Goal: Task Accomplishment & Management: Manage account settings

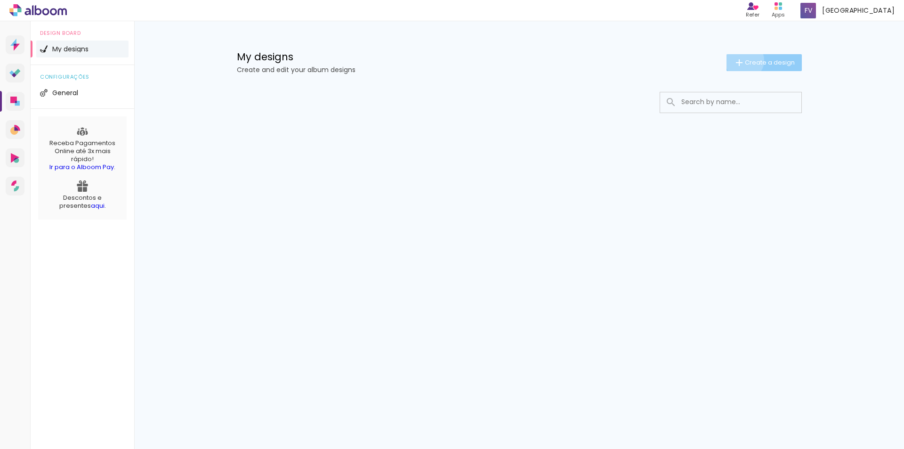
click at [744, 60] on iron-icon at bounding box center [739, 62] width 11 height 11
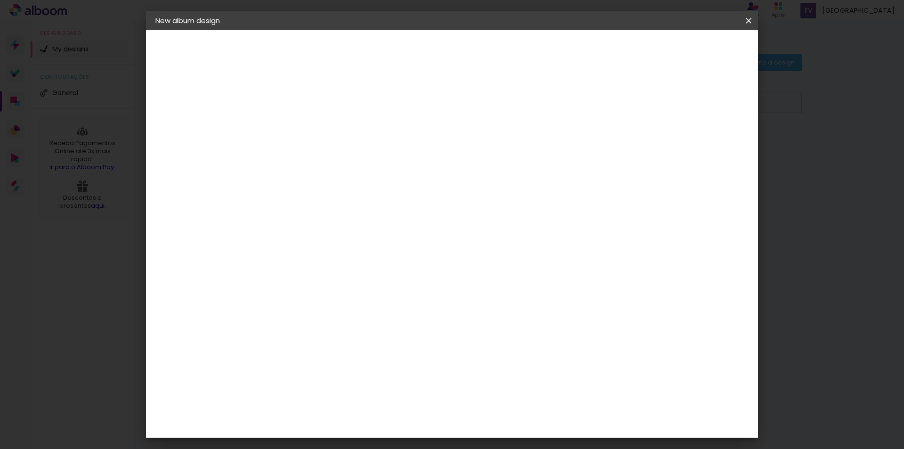
click at [0, 0] on div at bounding box center [0, 0] width 0 height 0
click at [309, 130] on input at bounding box center [309, 126] width 0 height 15
paste input "[GEOGRAPHIC_DATA] CBD Gummies"
type input "[GEOGRAPHIC_DATA] CBD Gummies"
type paper-input "[GEOGRAPHIC_DATA] CBD Gummies"
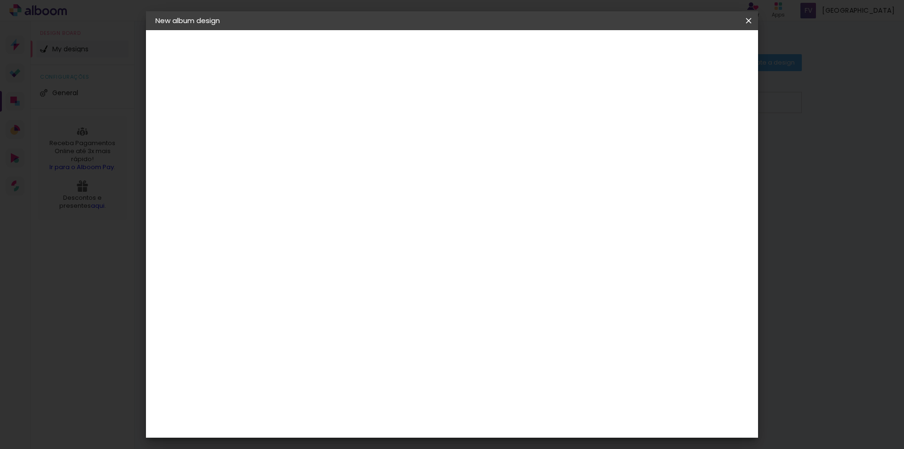
click at [0, 0] on div at bounding box center [0, 0] width 0 height 0
drag, startPoint x: 534, startPoint y: 126, endPoint x: 641, endPoint y: 125, distance: 107.4
click at [0, 0] on div "Infos Give your album a title. Next" at bounding box center [0, 0] width 0 height 0
type input "[GEOGRAPHIC_DATA] CBD"
type paper-input "[GEOGRAPHIC_DATA] CBD"
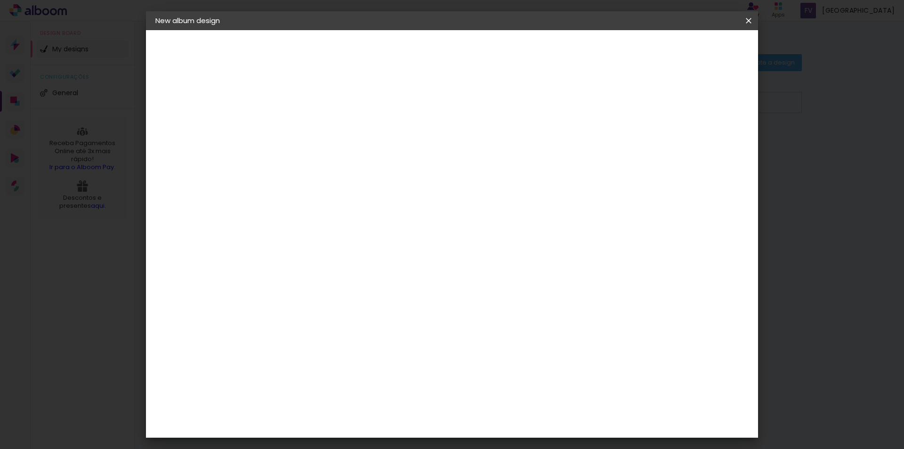
click at [0, 0] on slot "Next" at bounding box center [0, 0] width 0 height 0
click at [362, 108] on input "[GEOGRAPHIC_DATA]" at bounding box center [324, 114] width 76 height 12
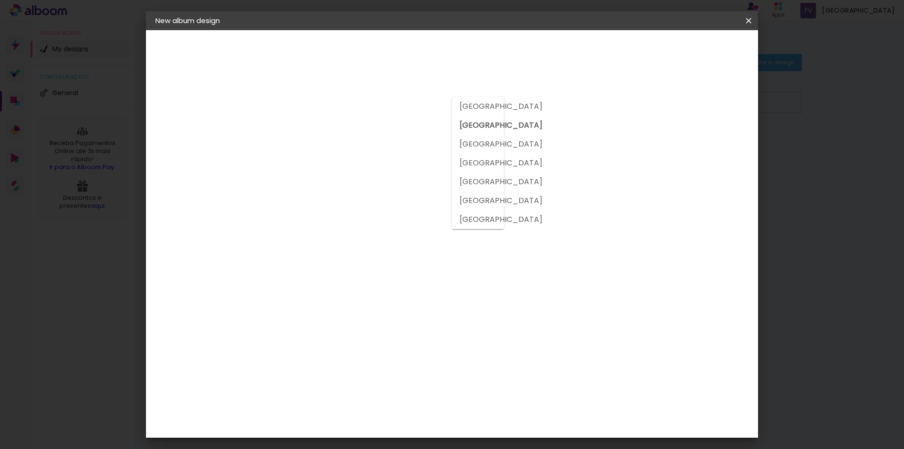
click at [352, 137] on input at bounding box center [328, 143] width 84 height 12
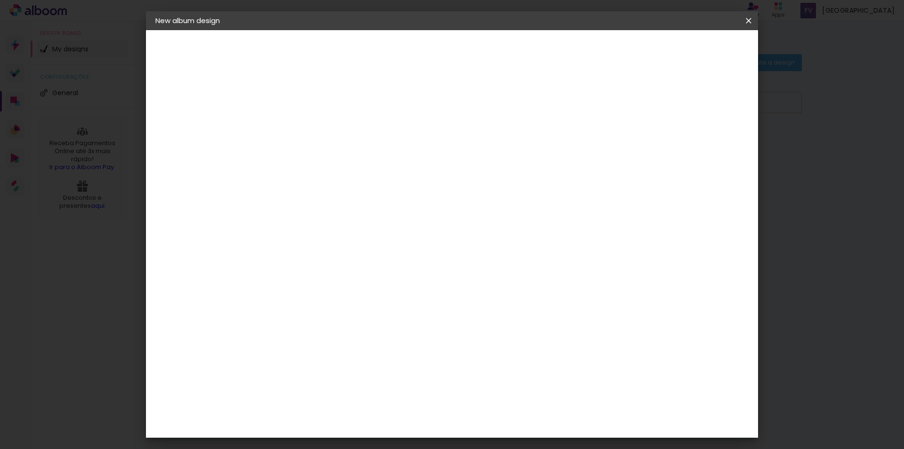
scroll to position [0, 0]
click at [346, 184] on input at bounding box center [328, 190] width 84 height 12
paste input "[GEOGRAPHIC_DATA] CBD Gummies"
type input "[GEOGRAPHIC_DATA] CBD Gummies"
type paper-input "[GEOGRAPHIC_DATA] CBD Gummies"
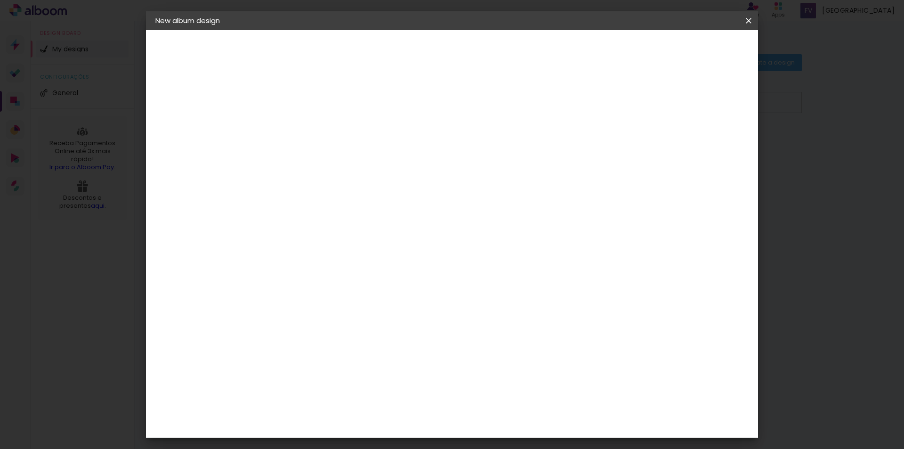
click at [413, 110] on div "Supplier Choose a supplier or continue with free size Previous Next" at bounding box center [345, 70] width 154 height 80
drag, startPoint x: 429, startPoint y: 181, endPoint x: 253, endPoint y: 181, distance: 175.2
click at [253, 30] on quentale-album-spec "Start design Start design" at bounding box center [452, 30] width 612 height 0
type input "i"
paste input "[GEOGRAPHIC_DATA] CBD Gummies"
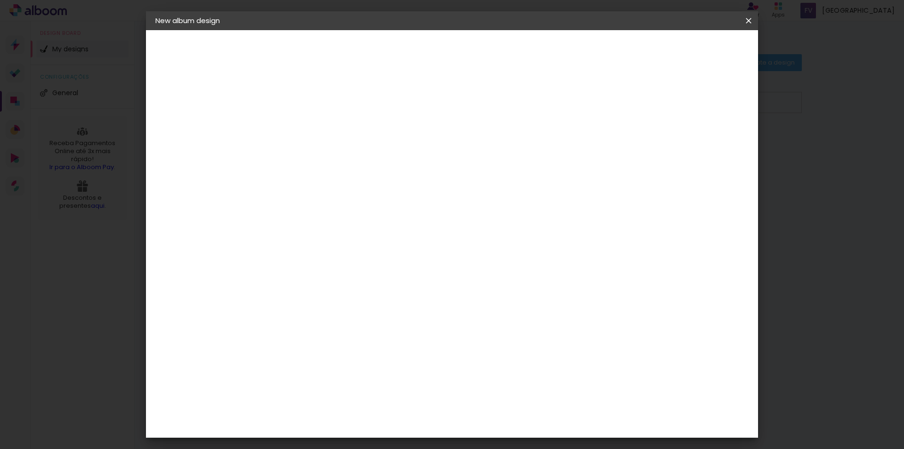
type input "[GEOGRAPHIC_DATA] CBD Gummies"
type paper-input "[GEOGRAPHIC_DATA] CBD Gummies"
click at [422, 110] on div "Supplier Choose a supplier or continue with free size Previous Next" at bounding box center [345, 70] width 154 height 80
click at [332, 184] on input "[GEOGRAPHIC_DATA] CBD Gummies" at bounding box center [309, 190] width 46 height 12
drag, startPoint x: 435, startPoint y: 181, endPoint x: 226, endPoint y: 181, distance: 208.6
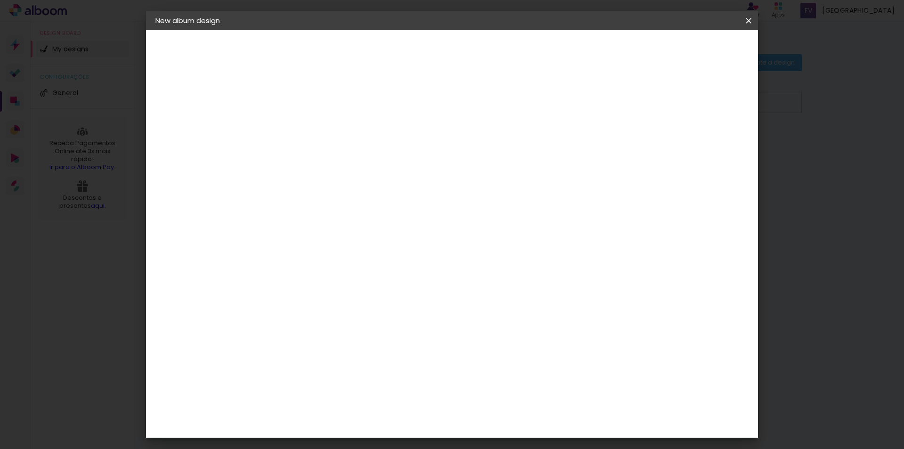
click at [226, 30] on quentale-album-spec "Start design Start design" at bounding box center [452, 30] width 612 height 0
click at [327, 277] on div "Álbum&Cia" at bounding box center [323, 281] width 41 height 8
click at [463, 57] on paper-button "Next" at bounding box center [446, 50] width 34 height 16
click at [402, 202] on span "15 × 20 cm" at bounding box center [387, 211] width 31 height 19
click at [457, 56] on paper-button "Next" at bounding box center [440, 50] width 34 height 16
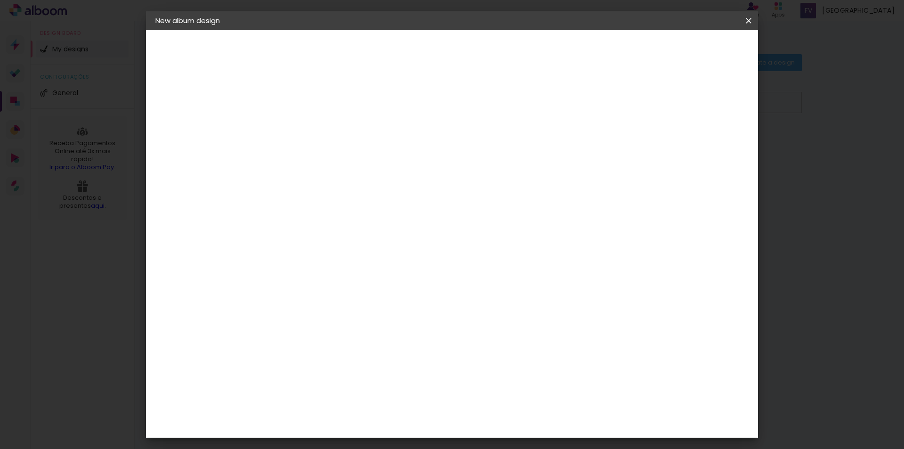
click at [690, 47] on span "Start design" at bounding box center [670, 50] width 40 height 7
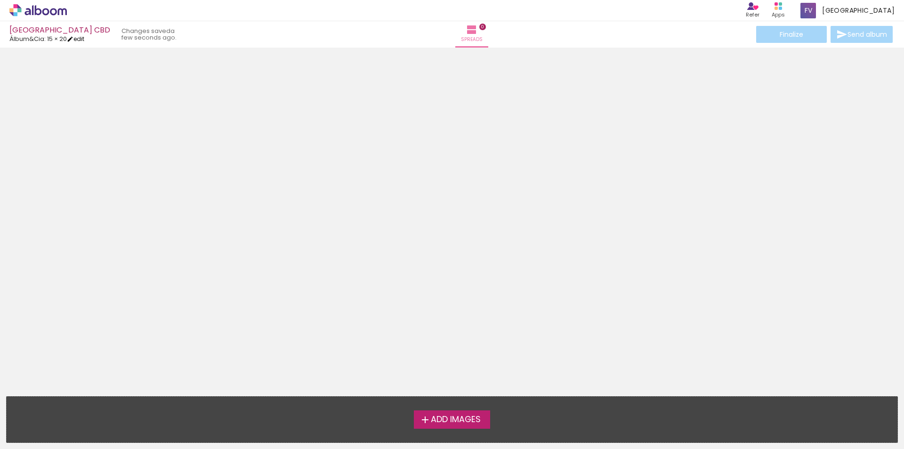
click at [84, 39] on link "edit" at bounding box center [75, 39] width 17 height 8
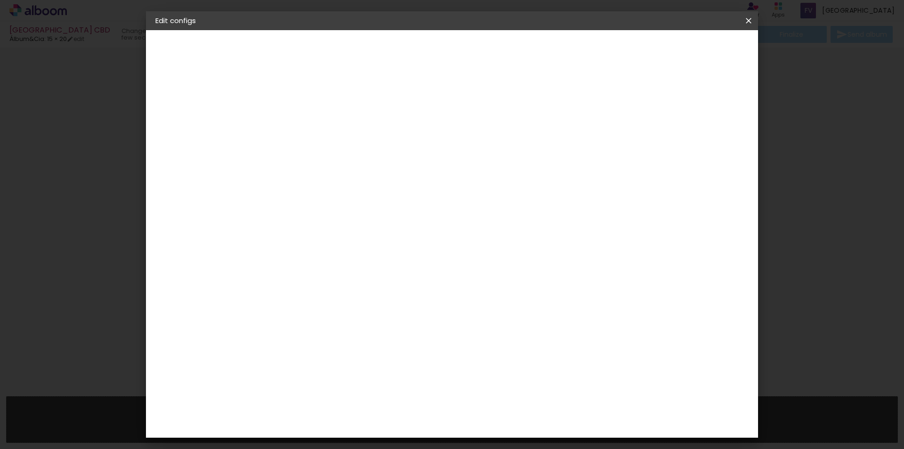
click at [446, 219] on div at bounding box center [408, 207] width 78 height 51
click at [751, 20] on iron-icon at bounding box center [748, 20] width 11 height 9
click at [690, 52] on span "Save configs" at bounding box center [668, 50] width 42 height 7
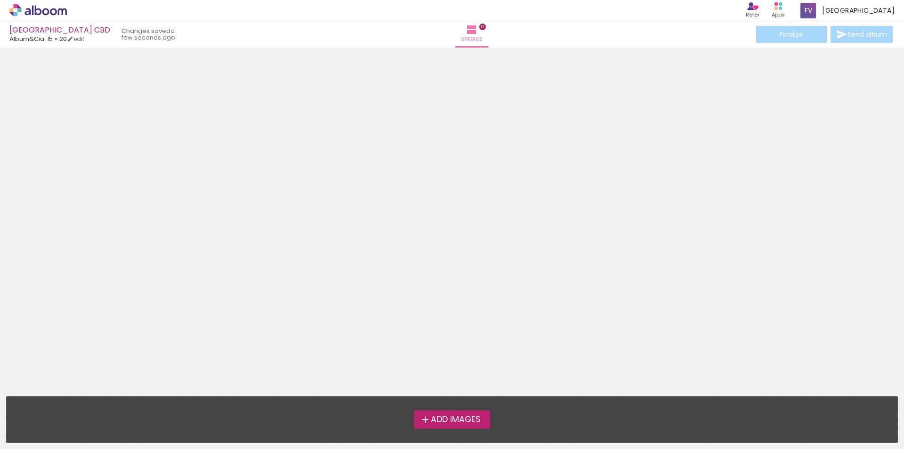
click at [453, 421] on span "Add Images" at bounding box center [456, 419] width 50 height 8
click at [0, 0] on input "file" at bounding box center [0, 0] width 0 height 0
click at [463, 424] on span "Add Images" at bounding box center [456, 419] width 50 height 8
click at [0, 0] on input "file" at bounding box center [0, 0] width 0 height 0
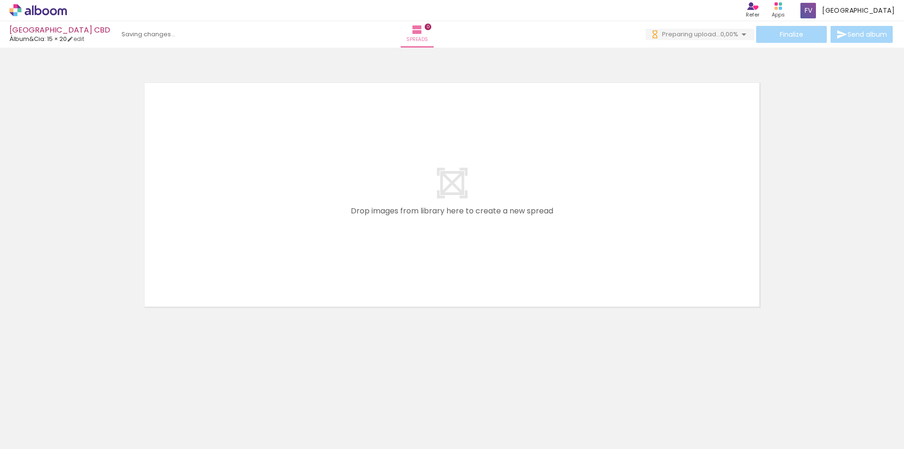
click at [432, 252] on quentale-layouter at bounding box center [452, 195] width 631 height 240
click at [70, 400] on iron-icon at bounding box center [65, 398] width 10 height 10
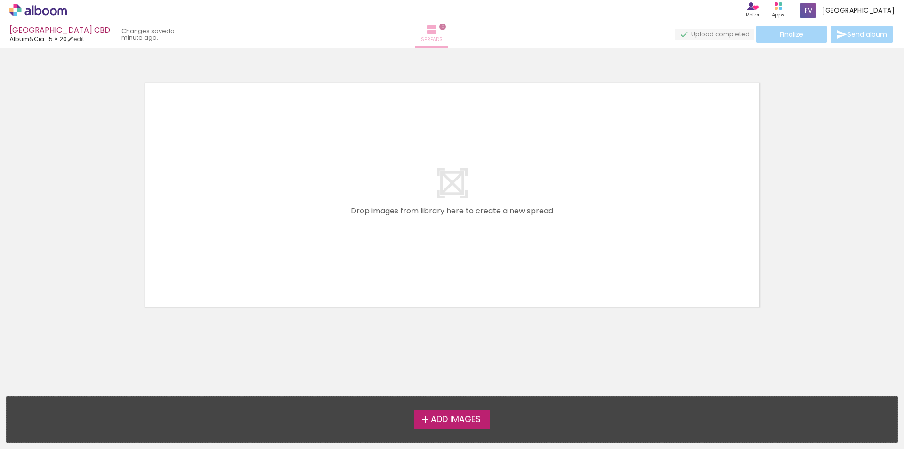
click at [437, 29] on iron-icon at bounding box center [431, 29] width 11 height 11
drag, startPoint x: 435, startPoint y: 129, endPoint x: 421, endPoint y: 184, distance: 57.0
click at [435, 131] on quentale-layouter at bounding box center [452, 195] width 631 height 240
drag, startPoint x: 421, startPoint y: 184, endPoint x: 420, endPoint y: 192, distance: 8.5
click at [421, 184] on quentale-layouter at bounding box center [452, 195] width 631 height 240
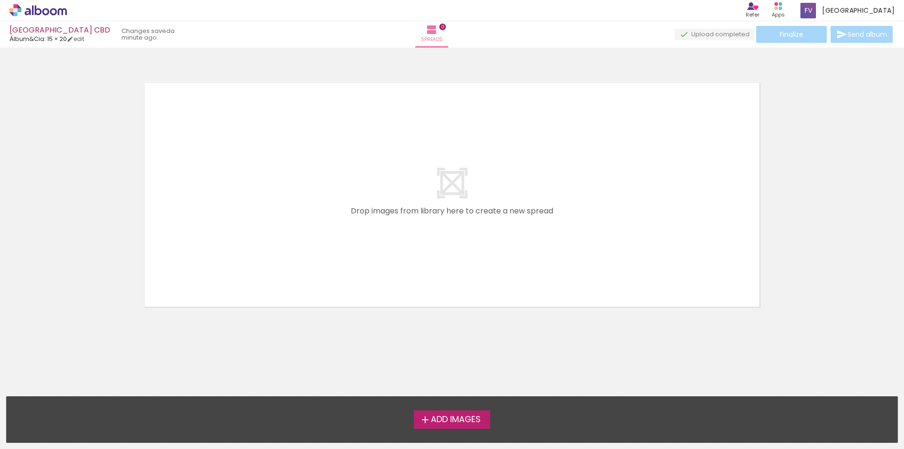
click at [420, 209] on quentale-layouter at bounding box center [452, 195] width 631 height 240
click at [781, 32] on div "Finalize Send album" at bounding box center [785, 34] width 220 height 17
click at [711, 36] on quentale-upload-monitor at bounding box center [715, 35] width 80 height 12
click at [73, 41] on iron-icon at bounding box center [70, 39] width 7 height 7
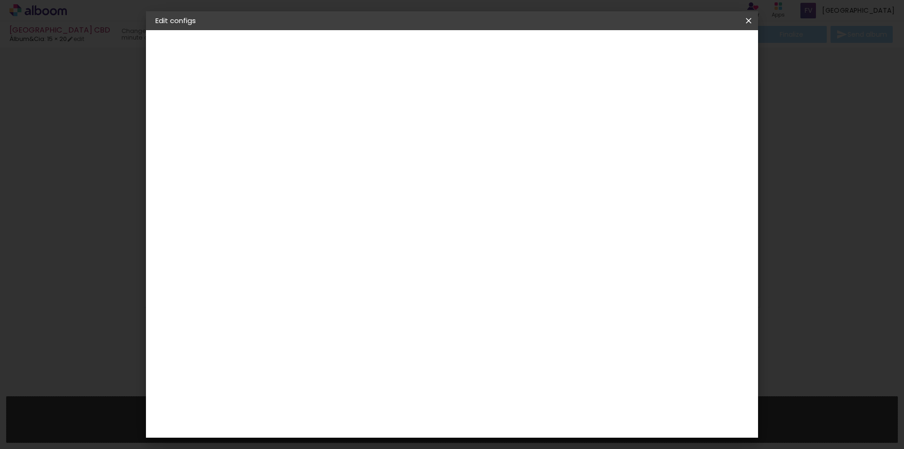
click at [299, 107] on div at bounding box center [310, 107] width 48 height 1
type input "3"
type paper-input "3"
click at [317, 97] on input "3" at bounding box center [302, 102] width 32 height 12
type input "4"
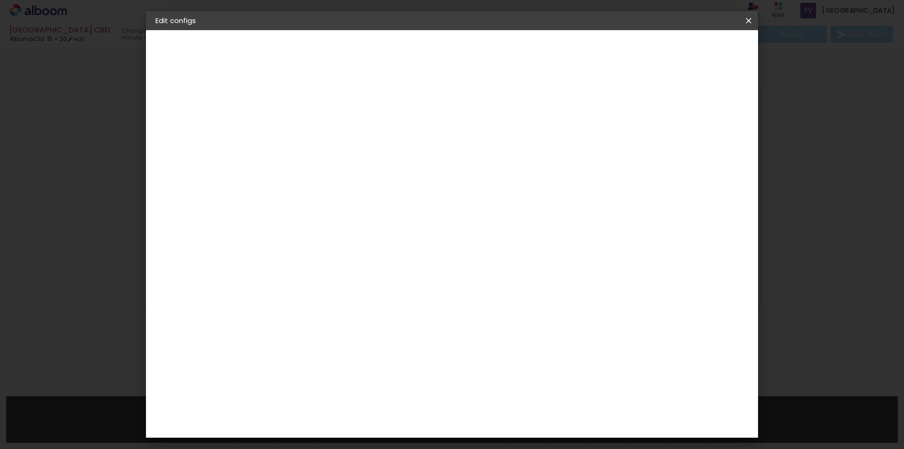
type paper-input "4"
click at [317, 97] on input "4" at bounding box center [302, 102] width 32 height 12
type input "5"
type paper-input "5"
click at [317, 97] on input "5" at bounding box center [302, 102] width 32 height 12
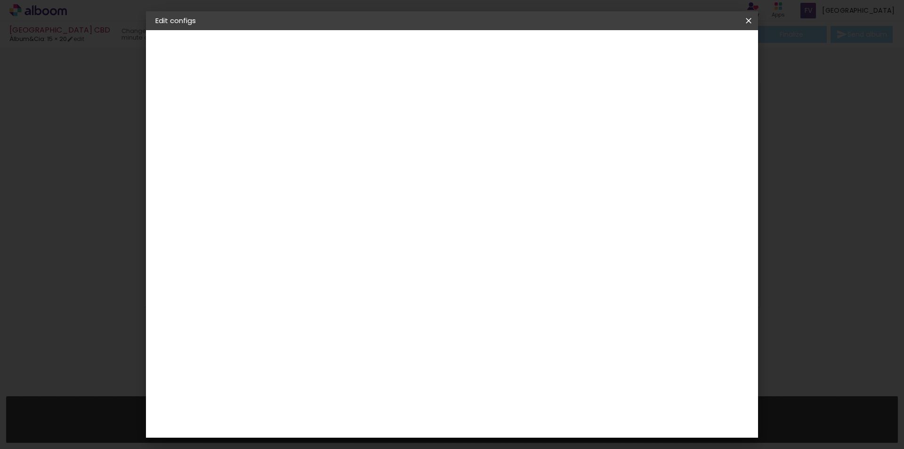
type input "6"
type paper-input "6"
click at [317, 97] on input "6" at bounding box center [302, 102] width 32 height 12
type input "7"
type paper-input "7"
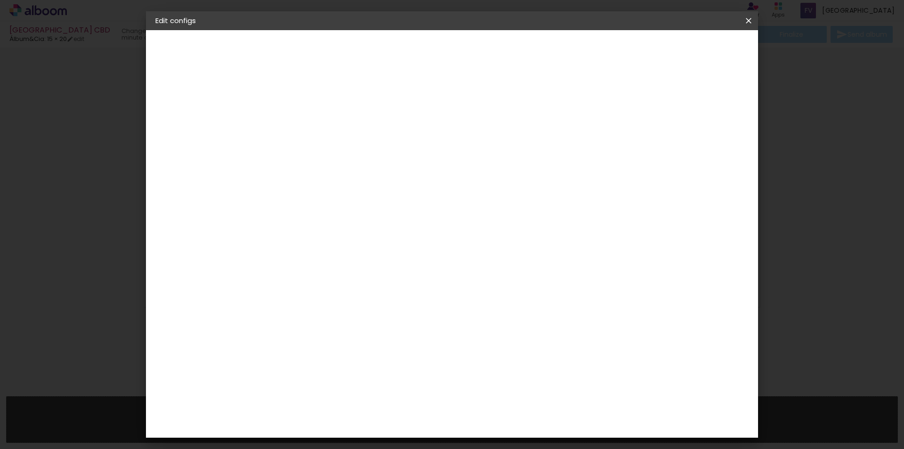
click at [317, 97] on input "7" at bounding box center [302, 102] width 32 height 12
type input "8"
type paper-input "8"
click at [317, 97] on input "8" at bounding box center [302, 102] width 32 height 12
type input "9"
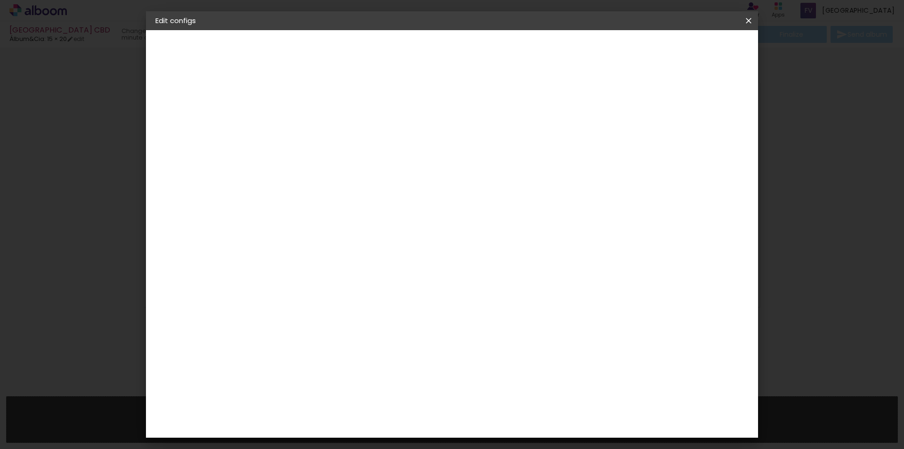
type paper-input "9"
click at [317, 97] on input "9" at bounding box center [302, 102] width 32 height 12
type input "10"
type paper-input "10"
click at [317, 97] on input "10" at bounding box center [302, 102] width 32 height 12
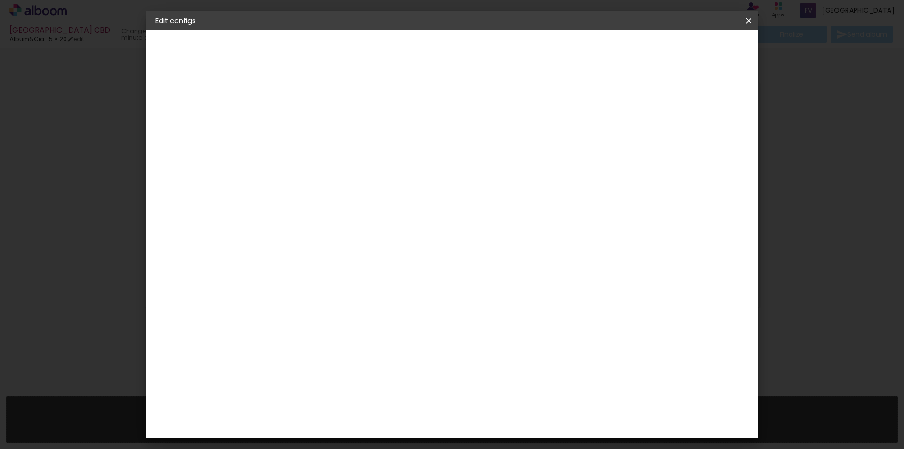
type input "11"
type paper-input "11"
click at [317, 97] on input "11" at bounding box center [302, 102] width 32 height 12
click at [690, 51] on span "Save configs" at bounding box center [668, 50] width 42 height 7
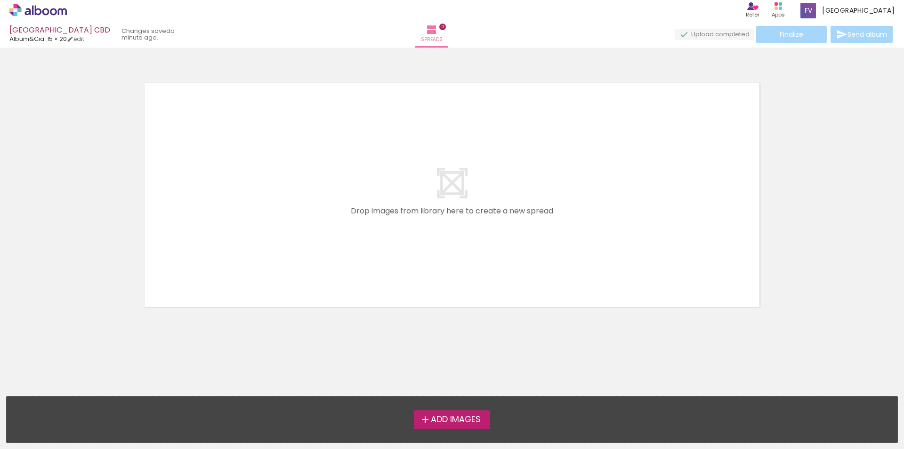
click at [437, 417] on span "Add Images" at bounding box center [456, 419] width 50 height 8
click at [0, 0] on input "file" at bounding box center [0, 0] width 0 height 0
click at [84, 40] on link "edit" at bounding box center [75, 39] width 17 height 8
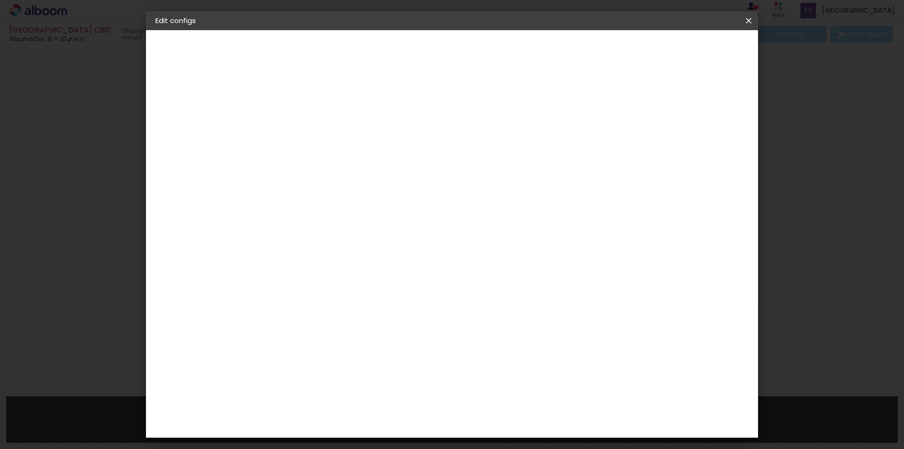
click at [203, 122] on paper-button "Álbum&Cia" at bounding box center [206, 116] width 103 height 19
click at [330, 296] on div "ArtCollor" at bounding box center [320, 300] width 34 height 8
click at [463, 54] on paper-button "Next" at bounding box center [446, 50] width 34 height 16
click at [335, 157] on input "text" at bounding box center [322, 164] width 26 height 15
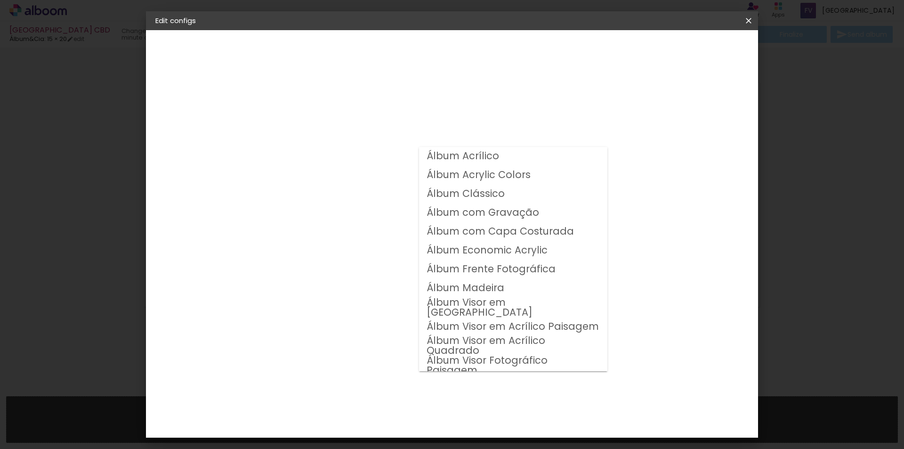
click at [0, 0] on slot "Álbum Clássico" at bounding box center [0, 0] width 0 height 0
type input "Álbum Clássico"
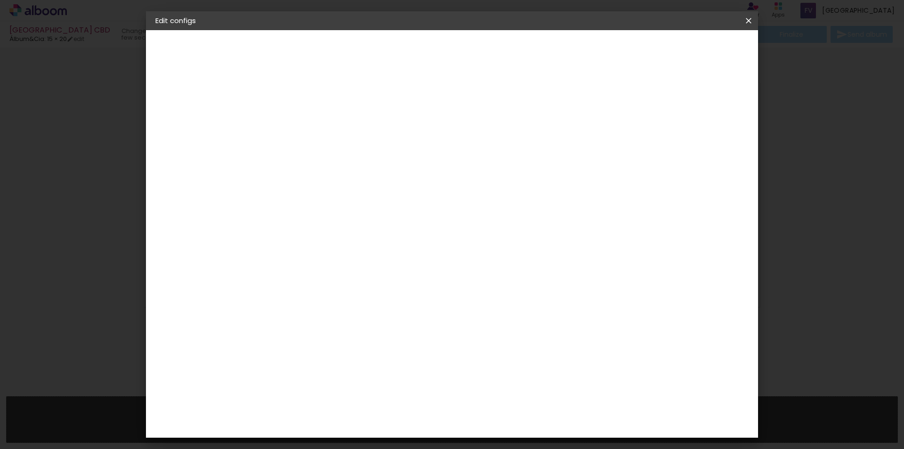
click at [372, 315] on span "30 × 45" at bounding box center [350, 324] width 42 height 19
click at [402, 389] on span "25 × 25 cm" at bounding box center [387, 398] width 31 height 19
click at [402, 227] on span "30 × 45 cm" at bounding box center [387, 236] width 31 height 19
click at [372, 321] on span "30 × 30" at bounding box center [350, 330] width 42 height 19
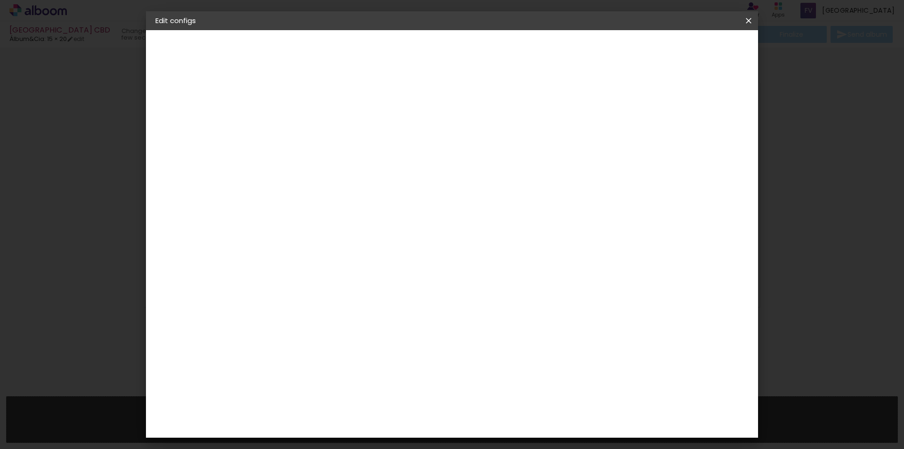
click at [471, 53] on header "Model Choose the album model. Previous Next" at bounding box center [369, 58] width 202 height 56
click at [457, 51] on paper-button "Next" at bounding box center [440, 50] width 34 height 16
click at [690, 47] on span "Save configs" at bounding box center [668, 50] width 42 height 7
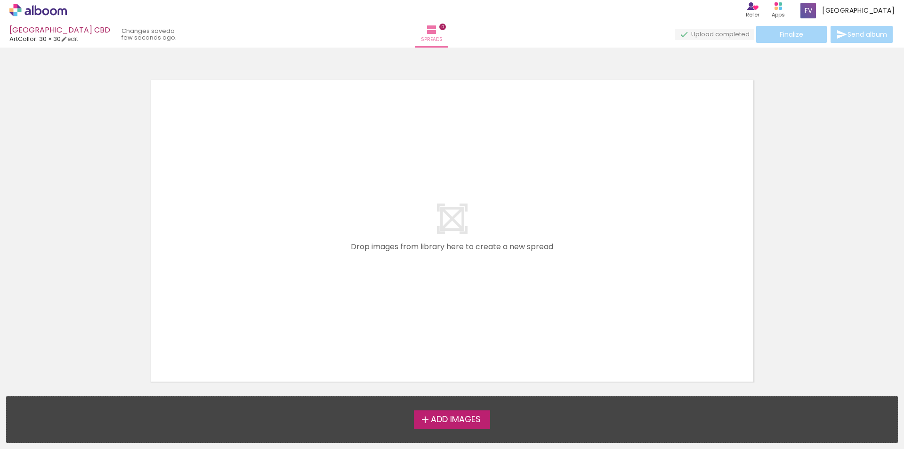
click at [440, 420] on span "Add Images" at bounding box center [456, 419] width 50 height 8
click at [0, 0] on input "file" at bounding box center [0, 0] width 0 height 0
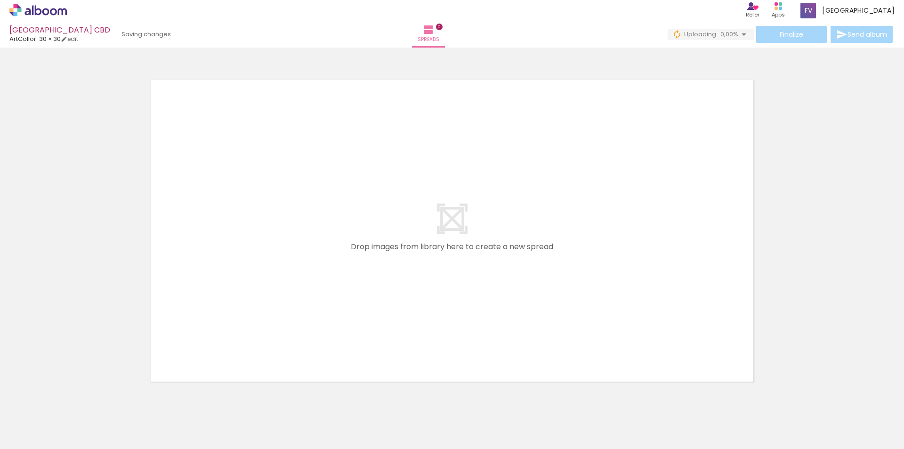
click at [39, 441] on span "Add Images" at bounding box center [29, 436] width 20 height 10
click at [0, 0] on input "file" at bounding box center [0, 0] width 0 height 0
click at [839, 30] on div "Finalize Send album" at bounding box center [781, 34] width 227 height 17
click at [795, 33] on div "Finalize Send album" at bounding box center [781, 34] width 227 height 17
click at [58, 32] on div "[GEOGRAPHIC_DATA] CBD" at bounding box center [59, 30] width 101 height 9
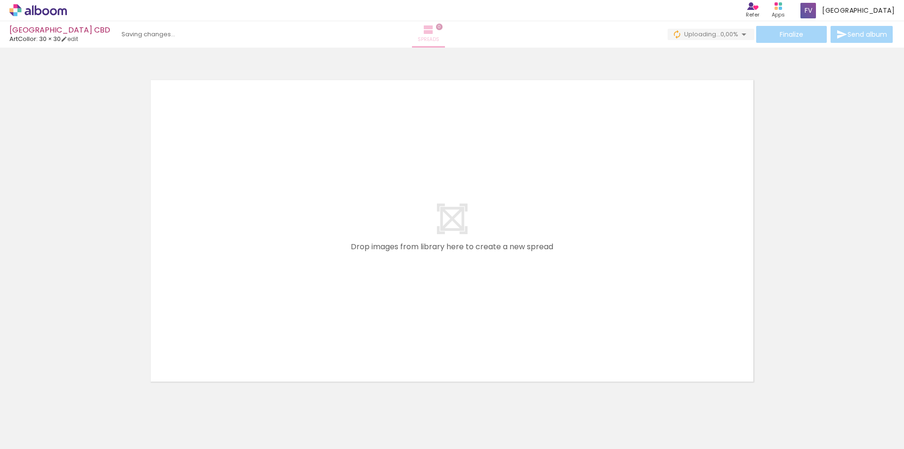
click at [439, 36] on span "Spreads" at bounding box center [429, 39] width 22 height 8
click at [74, 406] on div at bounding box center [86, 416] width 47 height 31
click at [78, 404] on div at bounding box center [86, 416] width 47 height 31
click at [70, 400] on iron-icon at bounding box center [65, 398] width 10 height 10
click at [70, 399] on iron-icon at bounding box center [65, 398] width 10 height 10
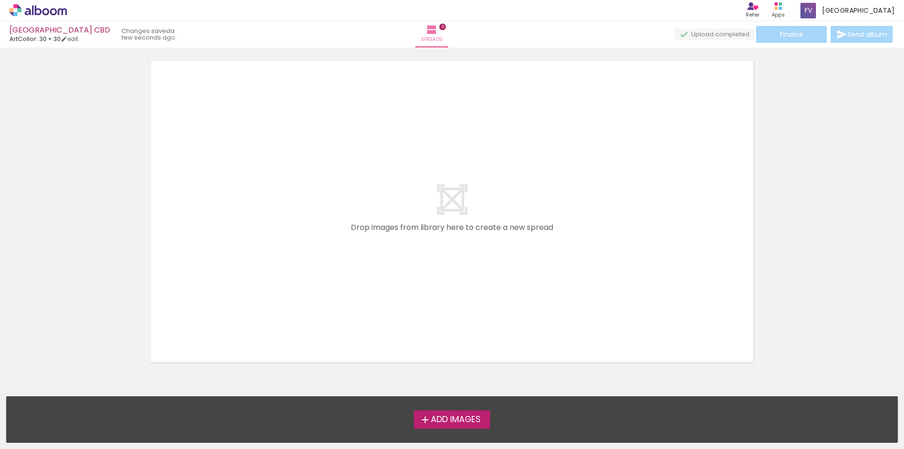
scroll to position [30, 0]
click at [474, 279] on quentale-layouter at bounding box center [452, 201] width 613 height 312
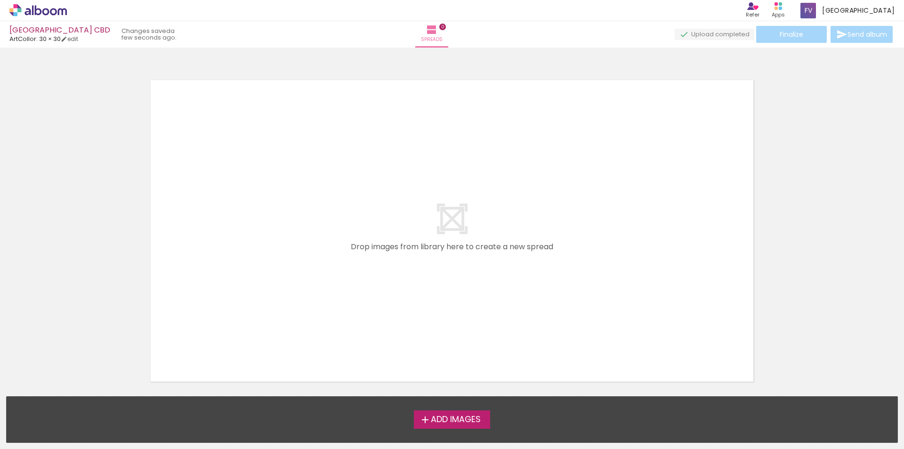
click at [782, 34] on div "Finalize Send album" at bounding box center [785, 34] width 220 height 17
click at [743, 32] on quentale-upload-monitor at bounding box center [715, 35] width 80 height 12
click at [851, 37] on div "Finalize Send album" at bounding box center [785, 34] width 220 height 17
click at [40, 32] on div "[GEOGRAPHIC_DATA] CBD" at bounding box center [59, 30] width 101 height 9
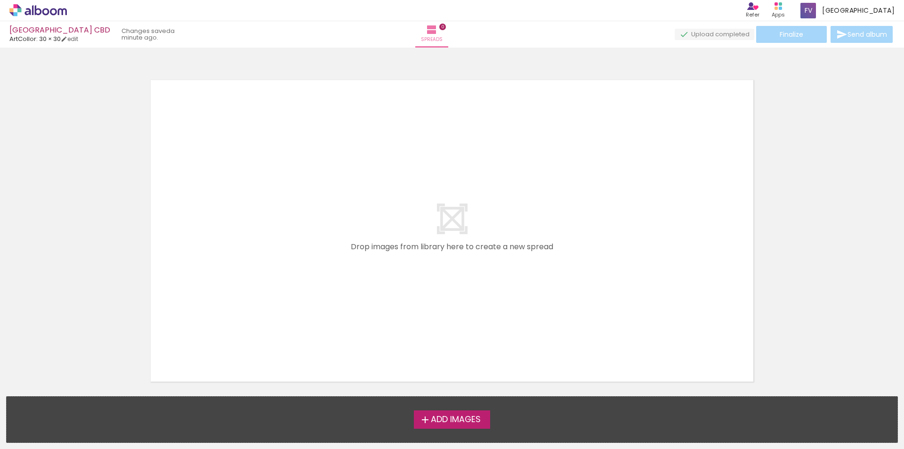
click at [53, 14] on icon at bounding box center [53, 11] width 7 height 7
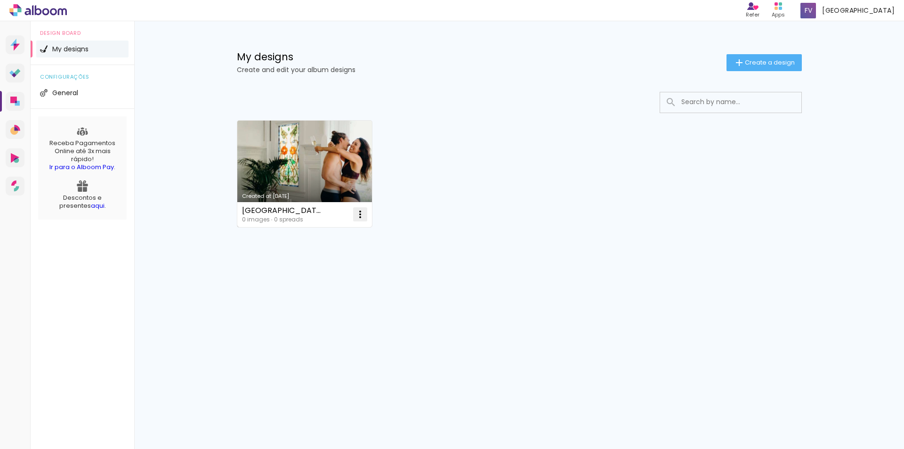
click at [358, 212] on iron-icon at bounding box center [360, 214] width 11 height 11
click at [316, 274] on span "Delete" at bounding box center [308, 276] width 22 height 7
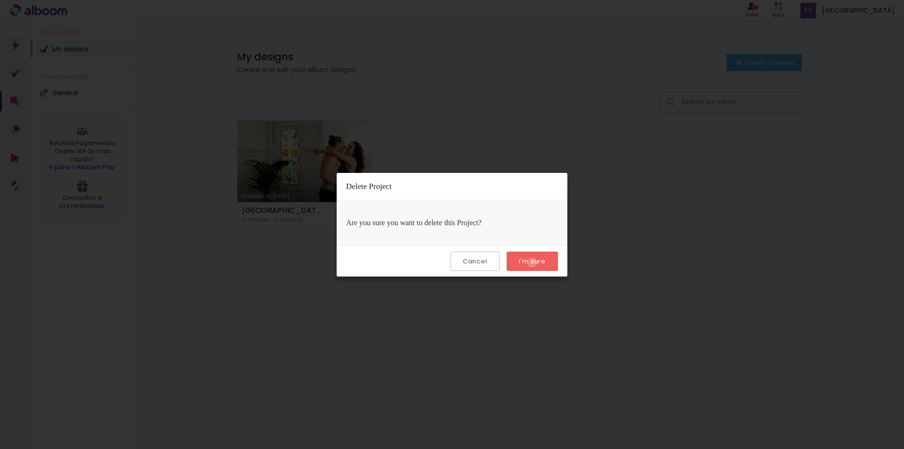
click at [0, 0] on slot "I'm sure" at bounding box center [0, 0] width 0 height 0
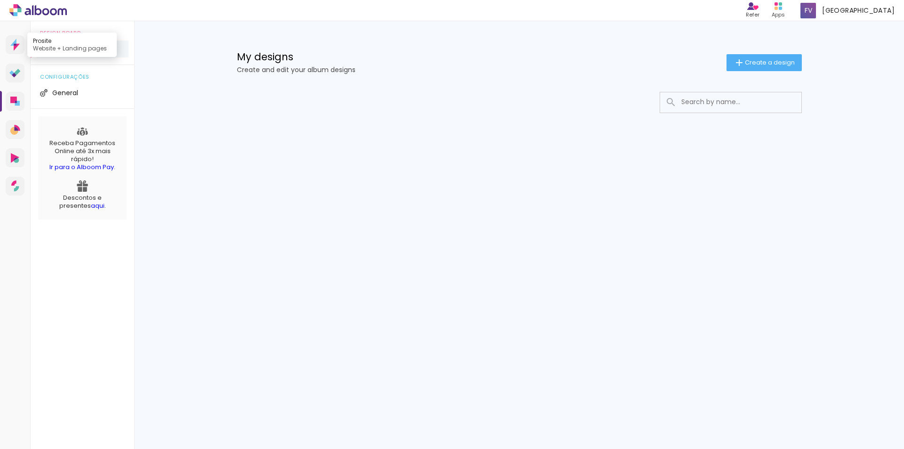
click at [13, 44] on icon at bounding box center [13, 42] width 6 height 7
